Goal: Find specific page/section: Find specific page/section

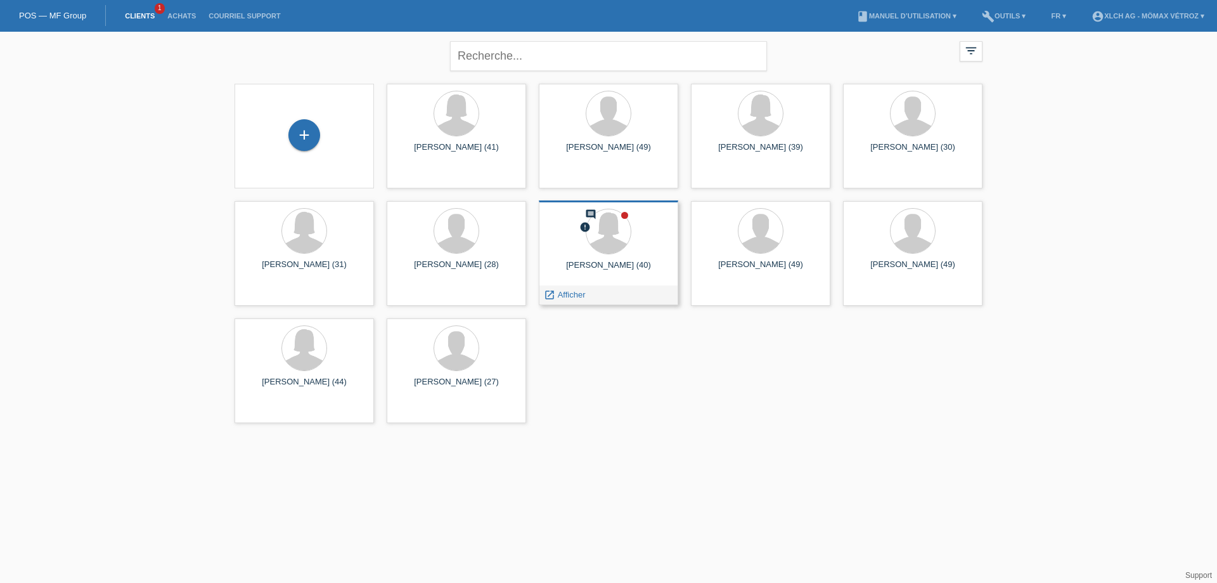
click at [616, 257] on div "comment error [PERSON_NAME] (40) launch Afficher" at bounding box center [608, 252] width 139 height 105
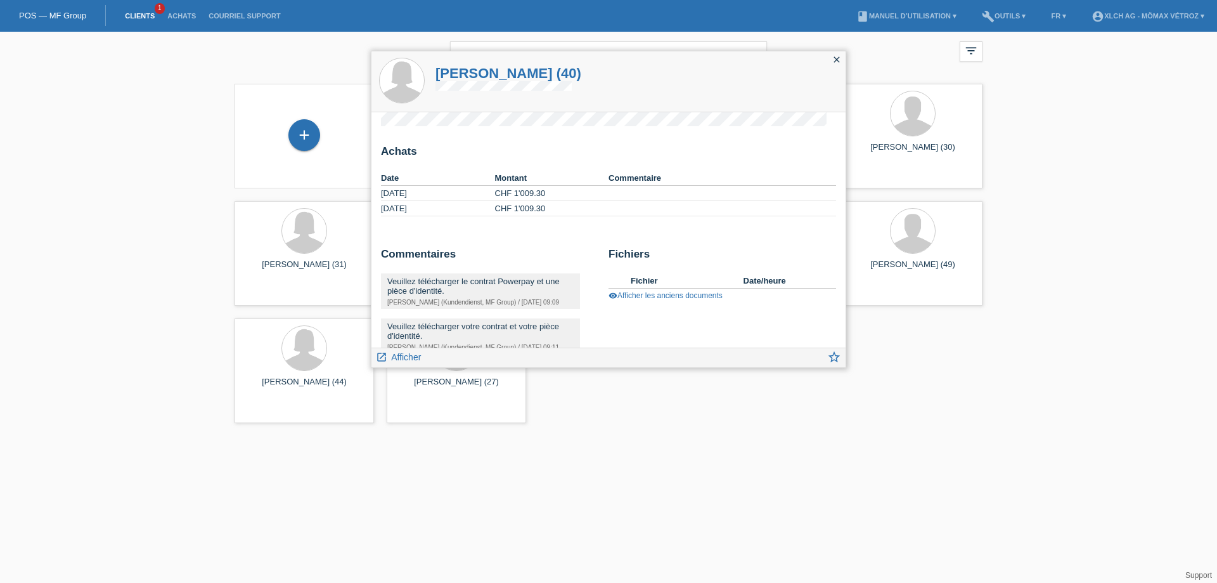
scroll to position [86, 0]
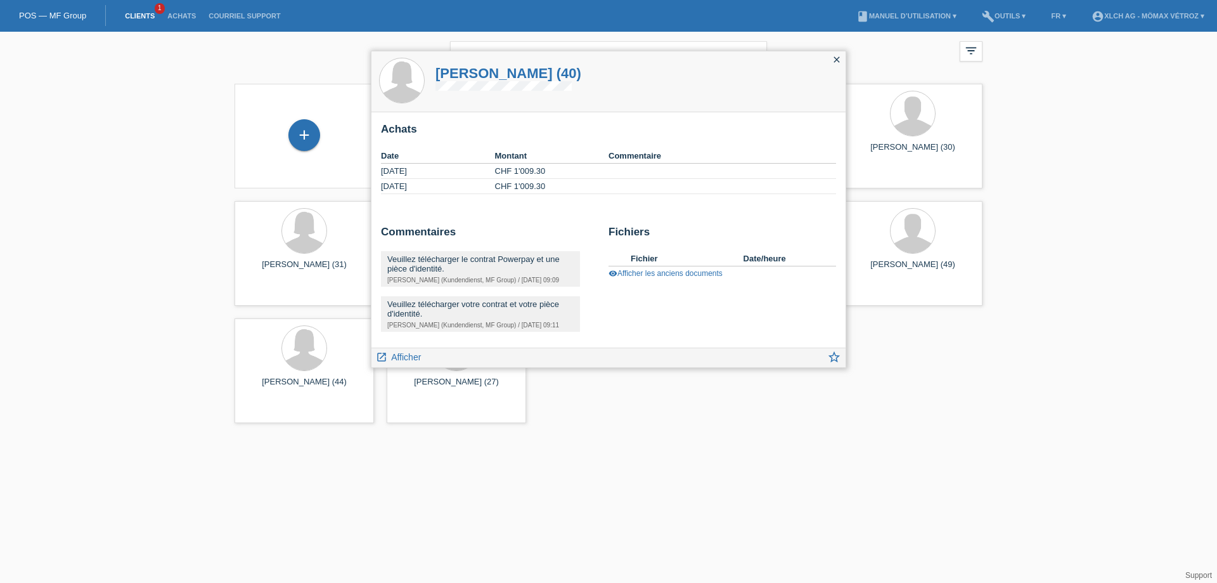
click at [519, 262] on div "Veuillez télécharger le contrat Powerpay et une pièce d'identité." at bounding box center [480, 263] width 186 height 19
click at [834, 61] on icon "close" at bounding box center [837, 60] width 10 height 10
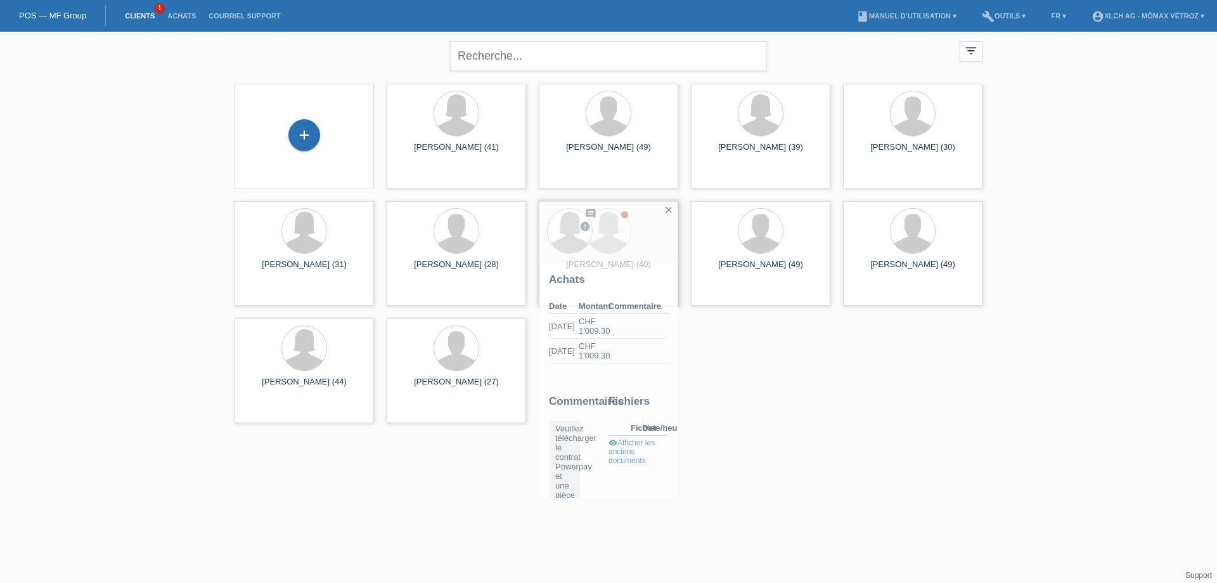
scroll to position [108, 0]
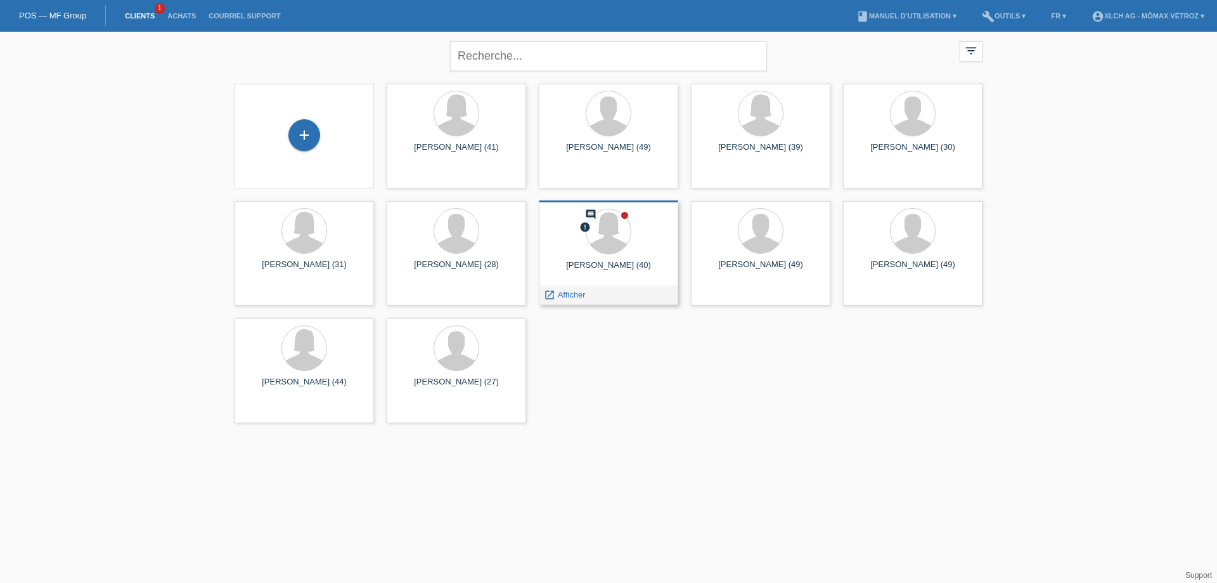
click at [589, 214] on icon "comment" at bounding box center [590, 214] width 11 height 11
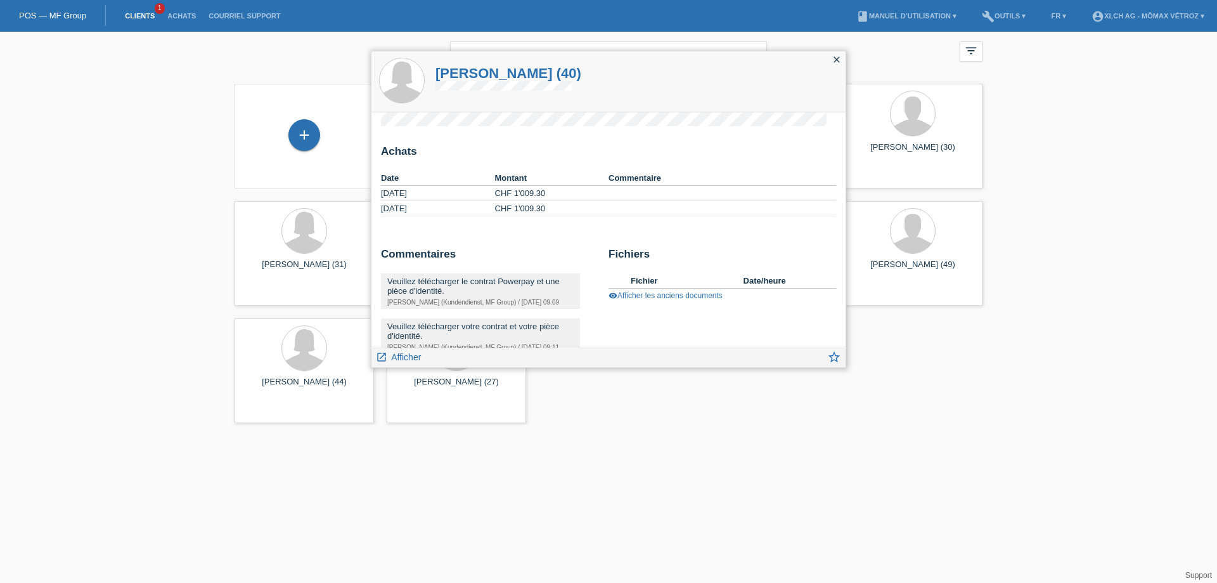
scroll to position [86, 0]
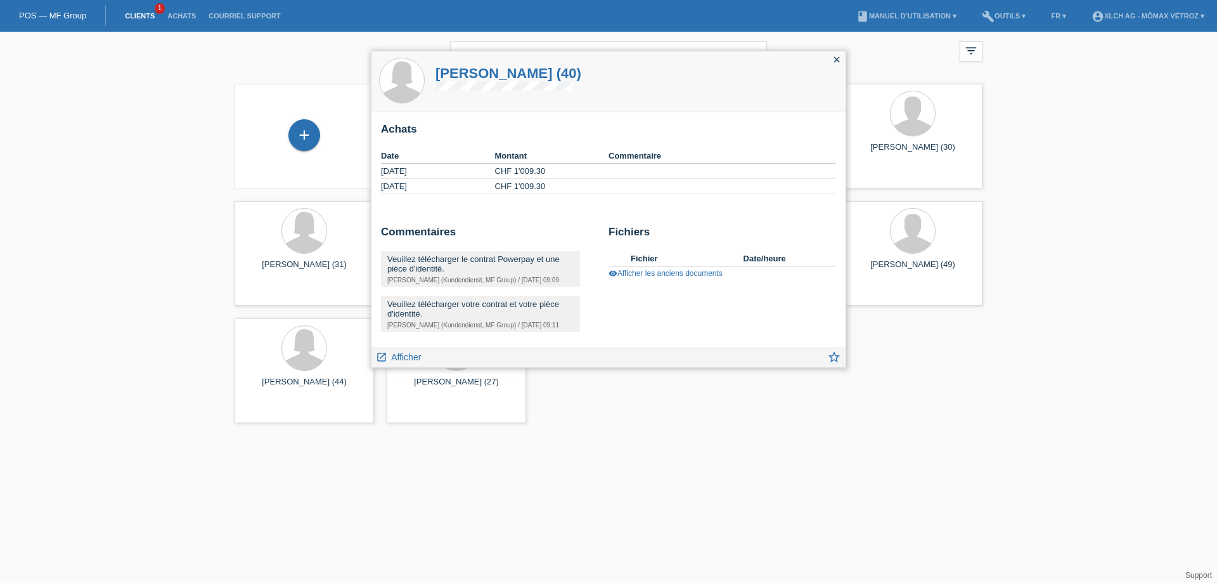
click at [460, 274] on div "Veuillez télécharger le contrat Powerpay et une pièce d'identité. Heidi Burgsta…" at bounding box center [480, 269] width 199 height 36
click at [661, 274] on link "visibility Afficher les anciens documents" at bounding box center [666, 273] width 114 height 9
click at [651, 280] on link "Contrat - [PERSON_NAME].pdf" at bounding box center [689, 278] width 116 height 10
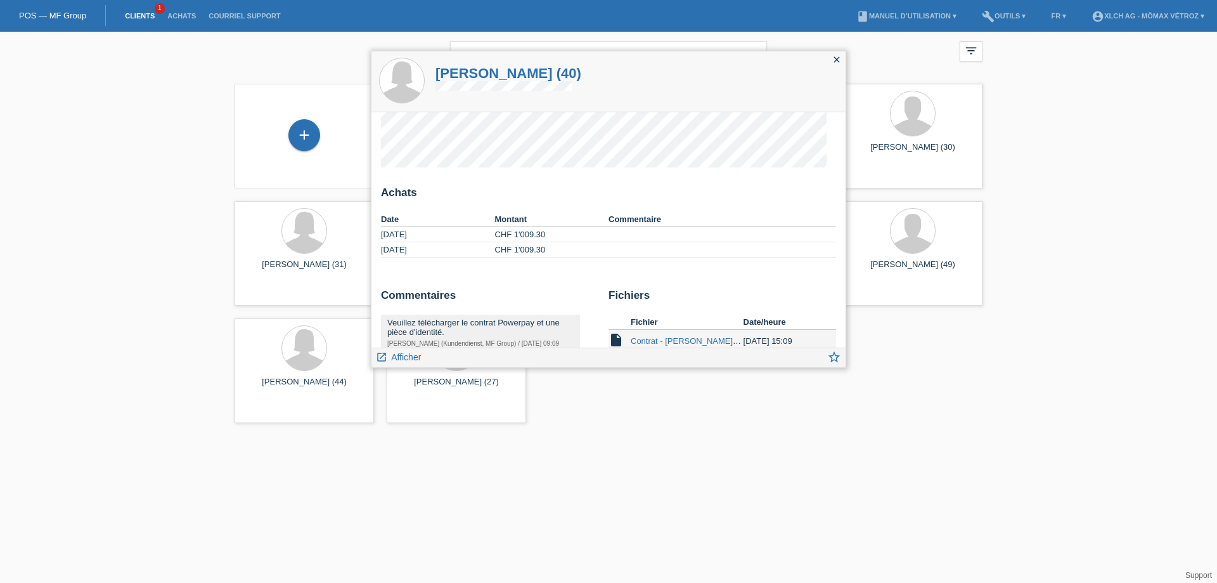
scroll to position [0, 0]
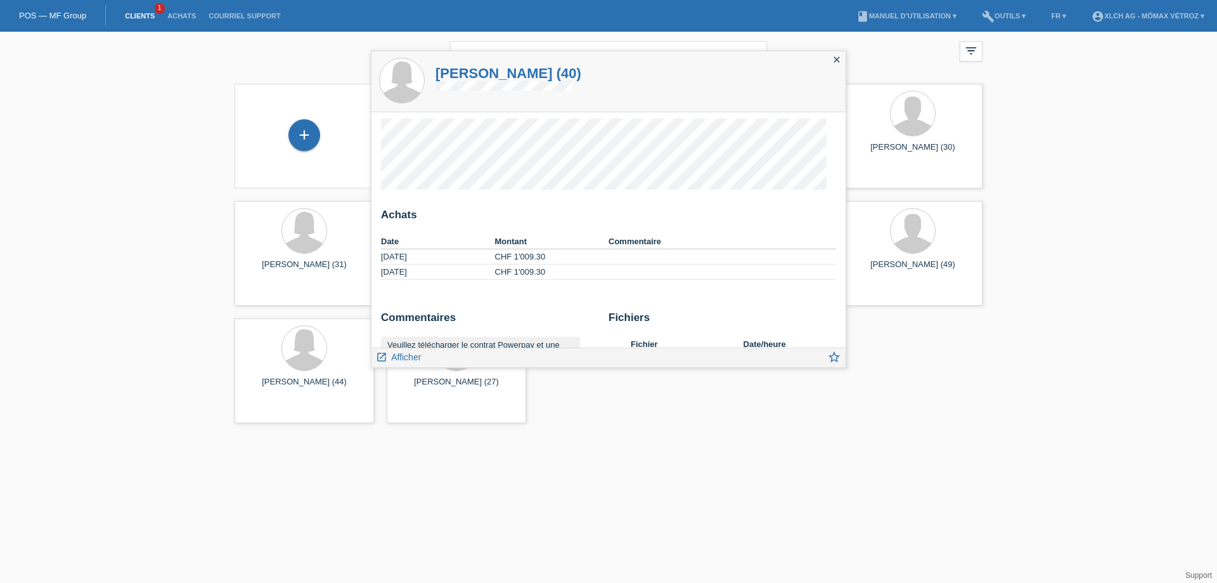
click at [133, 15] on link "Clients" at bounding box center [140, 16] width 42 height 8
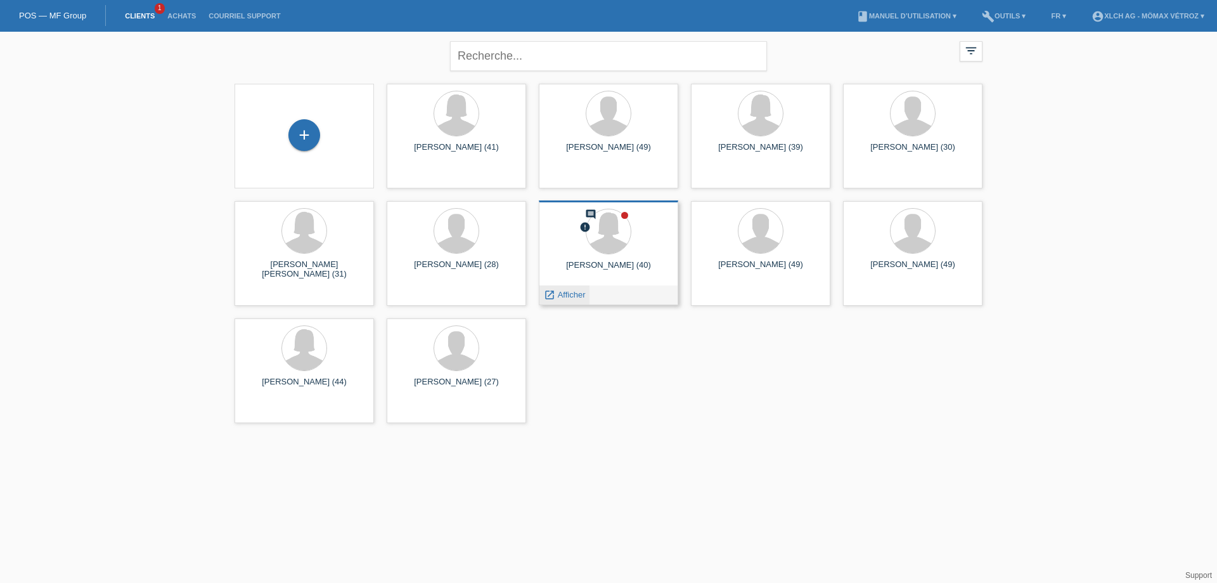
click at [552, 295] on icon "launch" at bounding box center [549, 294] width 11 height 11
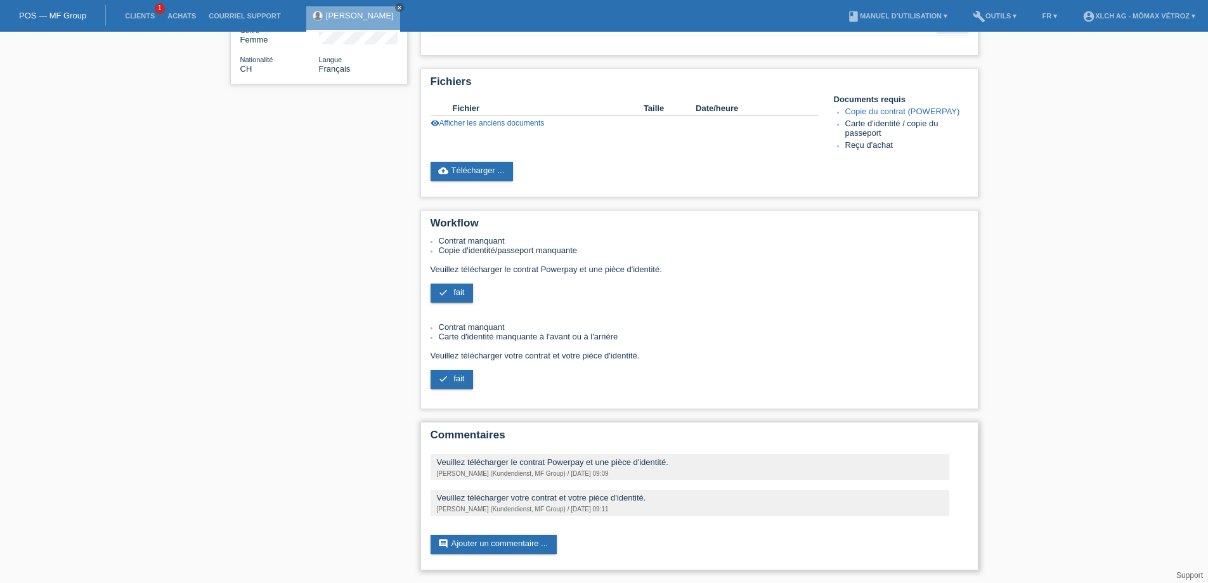
scroll to position [141, 0]
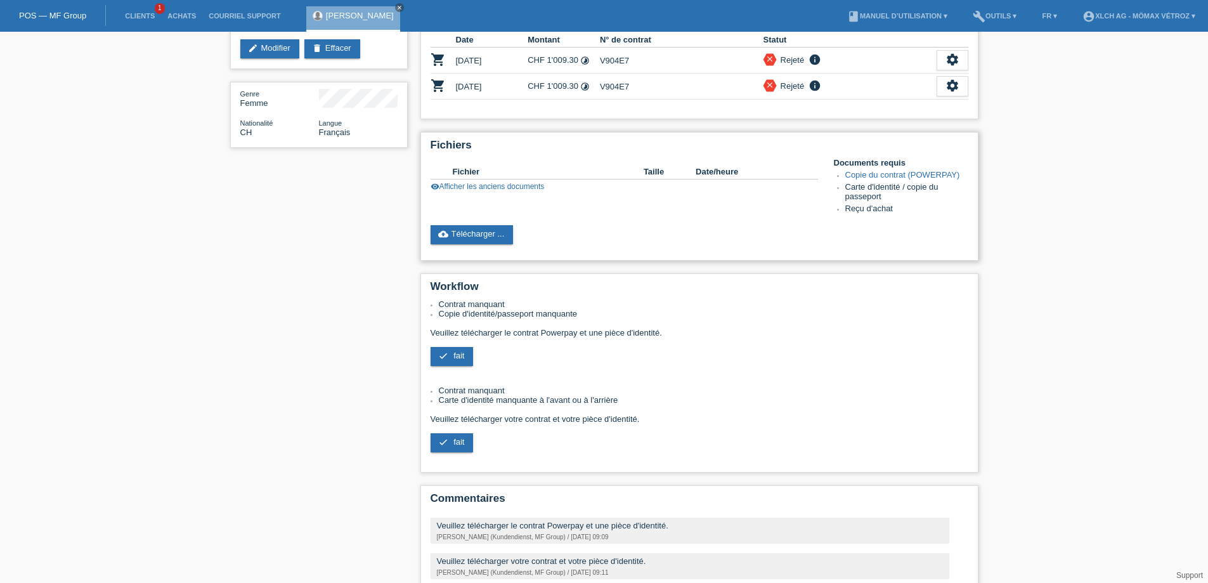
click at [900, 172] on link "Copie du contrat (POWERPAY)" at bounding box center [902, 175] width 115 height 10
click at [869, 190] on li "Carte d'identité / copie du passeport" at bounding box center [906, 193] width 123 height 22
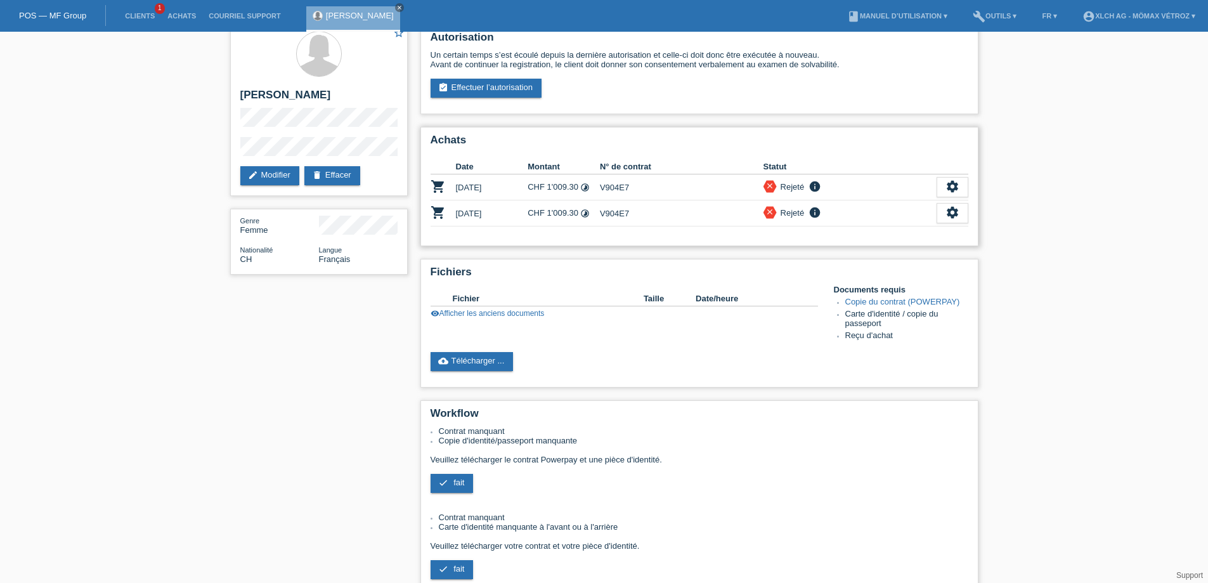
scroll to position [0, 0]
